Goal: Task Accomplishment & Management: Use online tool/utility

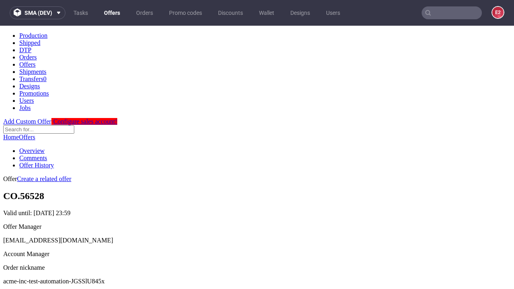
scroll to position [79, 0]
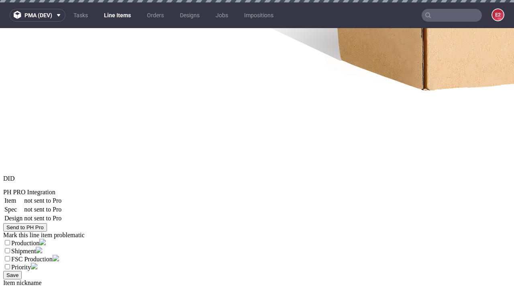
select select "accepted"
select select "received"
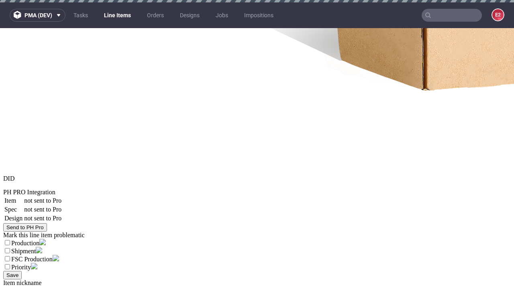
scroll to position [1198, 0]
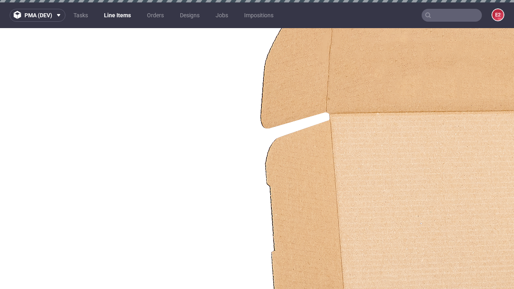
select select "accepted_dtp_issue_reprint"
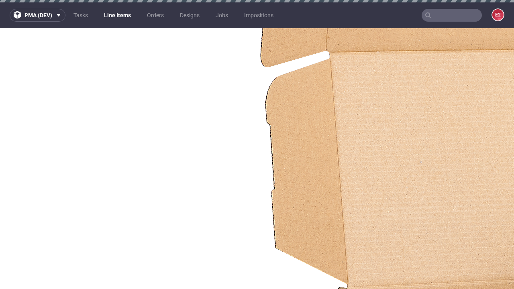
scroll to position [1198, 0]
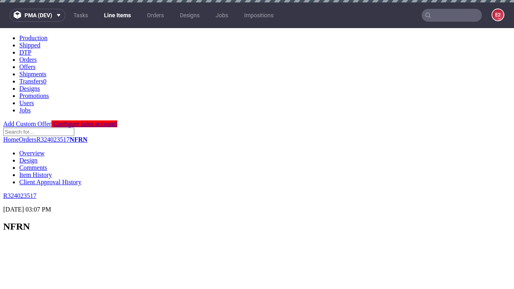
scroll to position [0, 0]
